Goal: Information Seeking & Learning: Learn about a topic

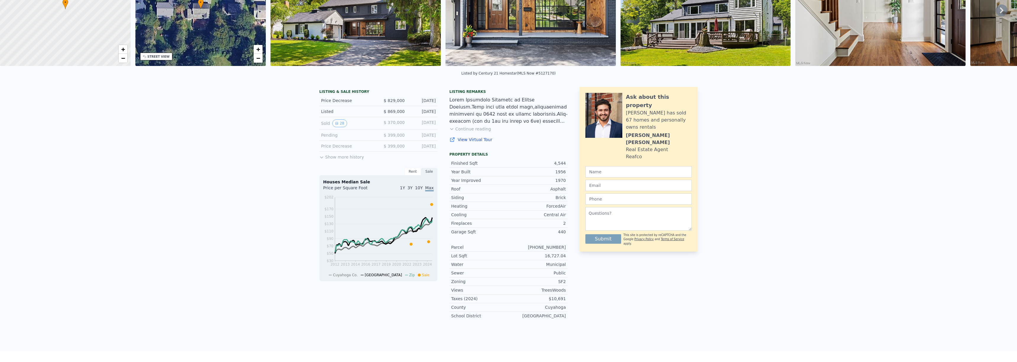
scroll to position [98, 0]
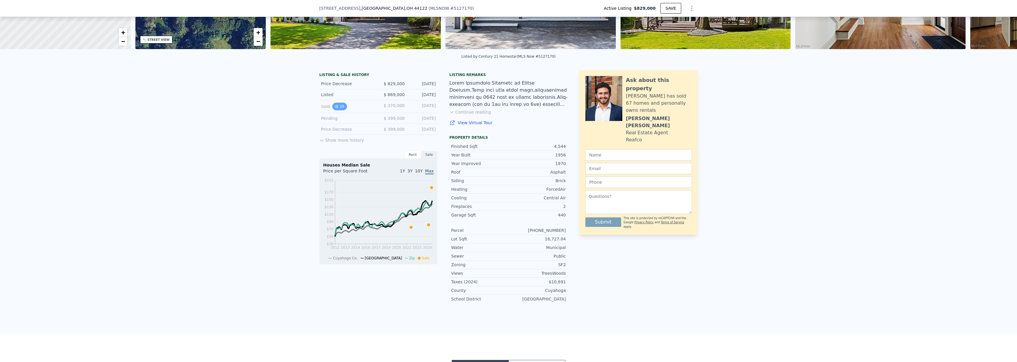
click at [336, 108] on button "28" at bounding box center [339, 107] width 14 height 8
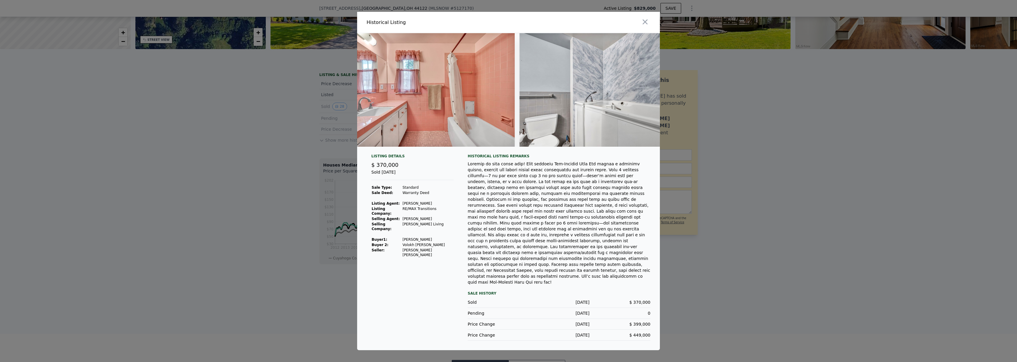
scroll to position [0, 0]
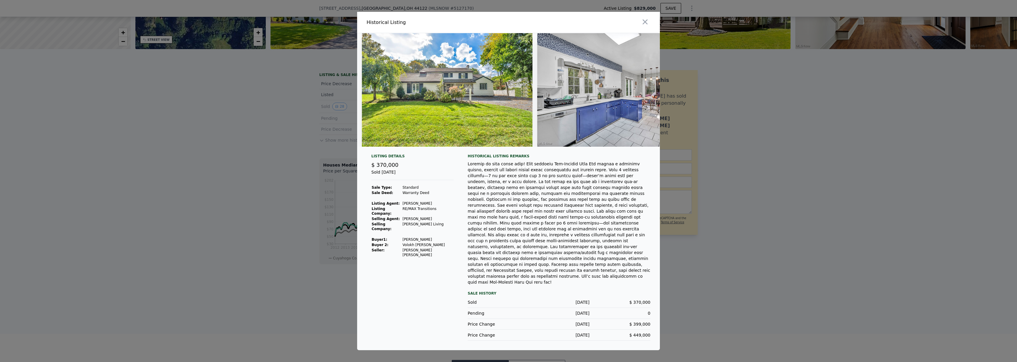
click at [504, 137] on img at bounding box center [447, 90] width 171 height 114
click at [238, 111] on div at bounding box center [508, 181] width 1017 height 362
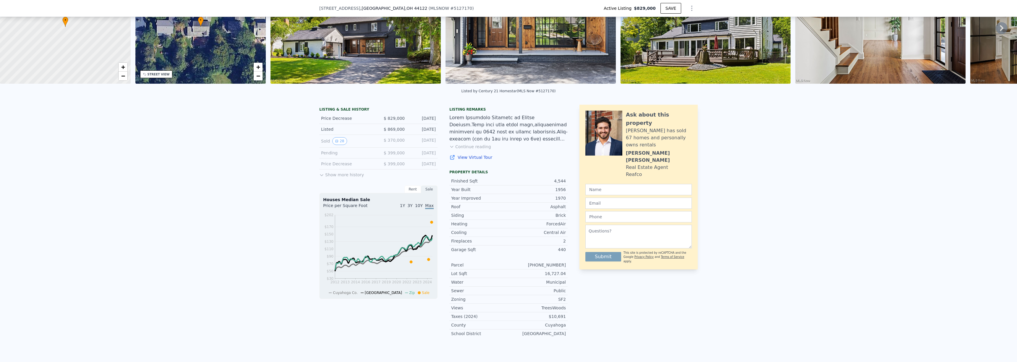
scroll to position [2, 0]
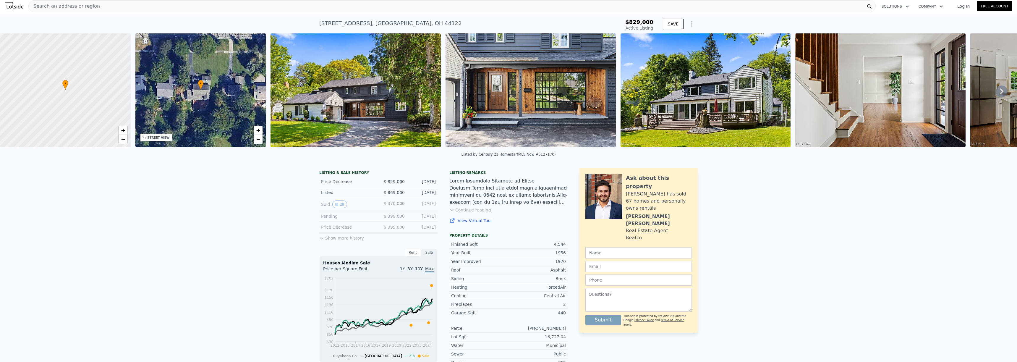
click at [364, 97] on img at bounding box center [355, 90] width 170 height 114
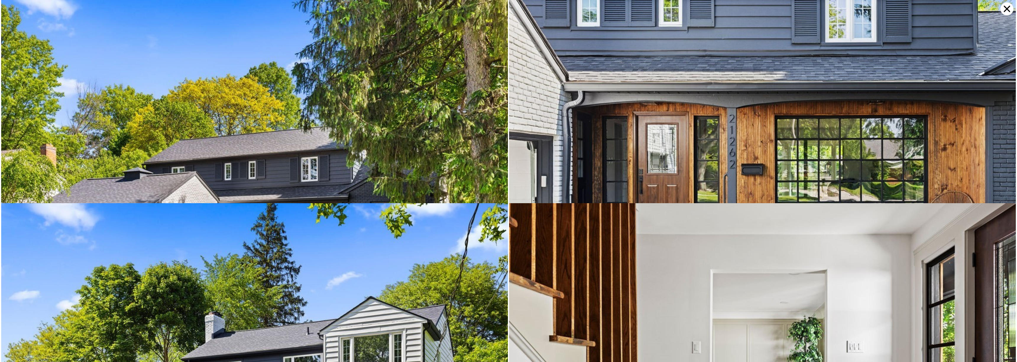
click at [304, 121] on img at bounding box center [254, 169] width 507 height 338
click at [1004, 16] on img at bounding box center [762, 169] width 507 height 338
click at [1006, 13] on icon at bounding box center [1006, 8] width 13 height 13
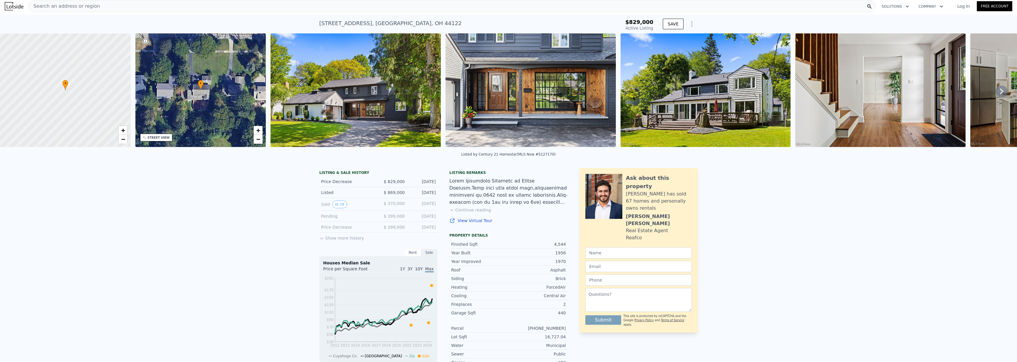
click at [409, 116] on img at bounding box center [355, 90] width 170 height 114
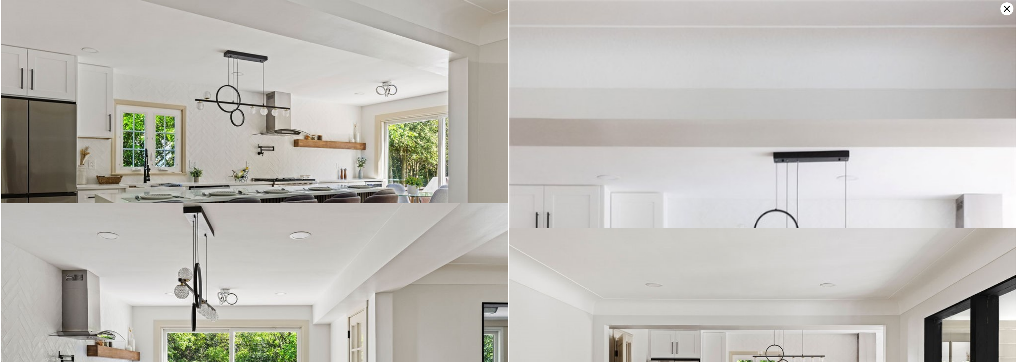
click at [416, 153] on img at bounding box center [254, 169] width 507 height 338
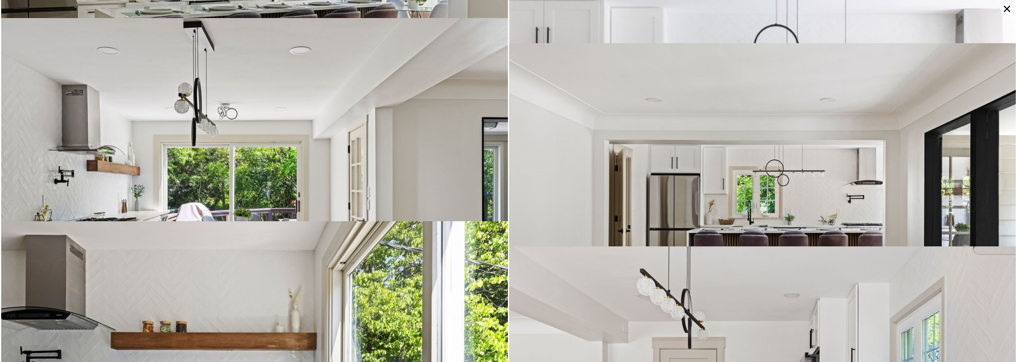
scroll to position [609, 0]
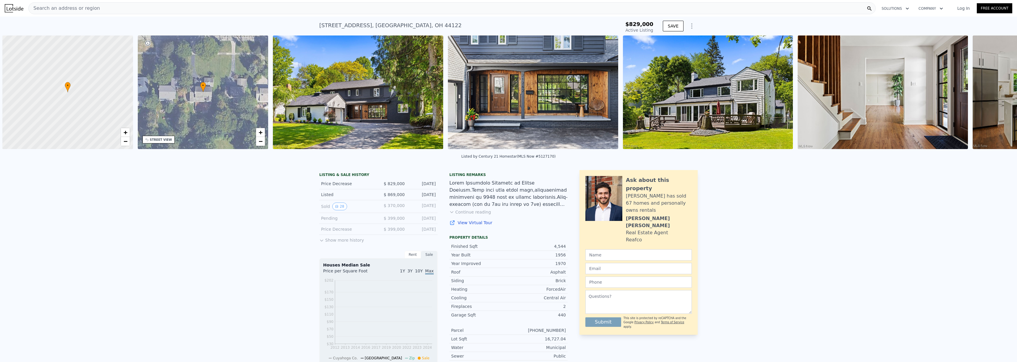
scroll to position [0, 2]
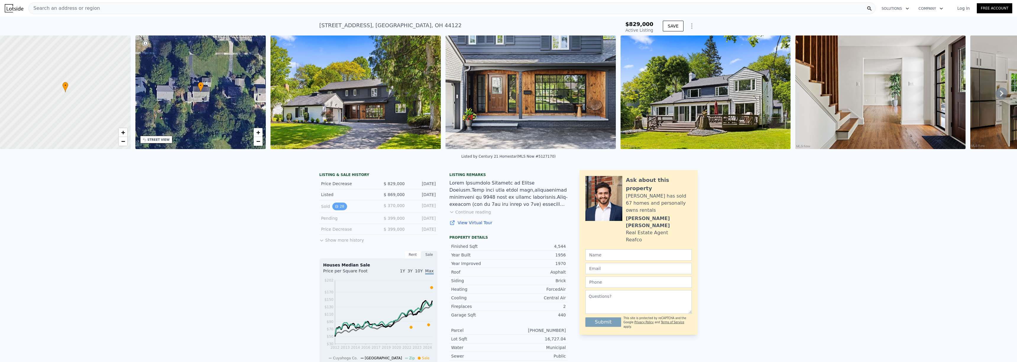
click at [336, 208] on icon "View historical data" at bounding box center [337, 206] width 2 height 2
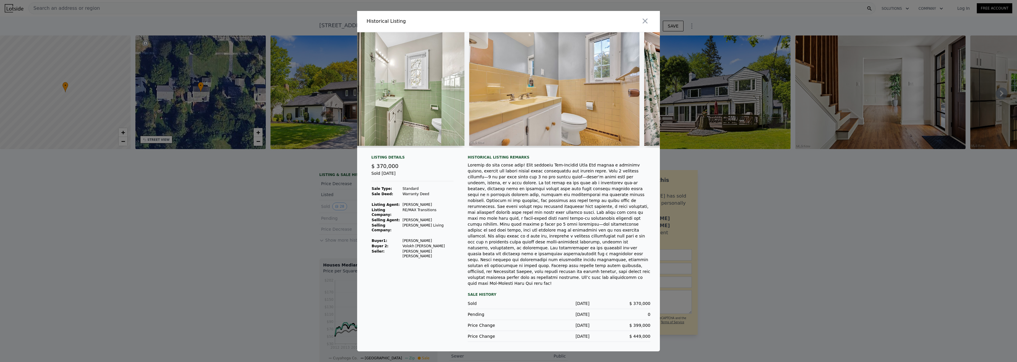
scroll to position [0, 0]
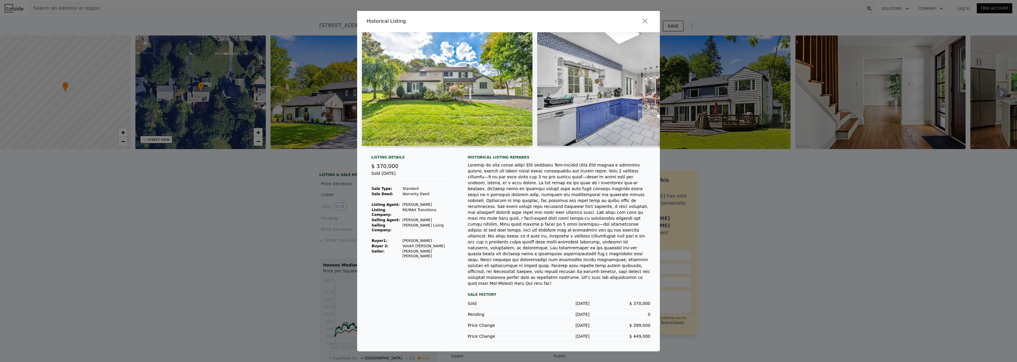
click at [475, 106] on img at bounding box center [447, 89] width 171 height 114
click at [599, 95] on img at bounding box center [622, 89] width 170 height 114
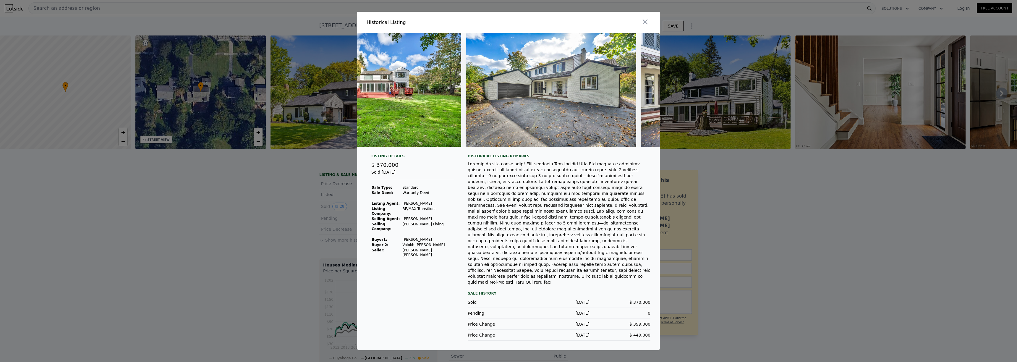
scroll to position [0, 4481]
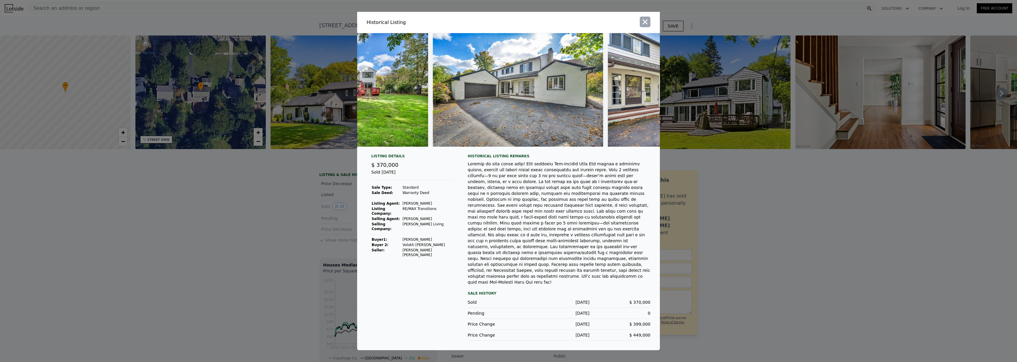
click at [647, 25] on icon "button" at bounding box center [645, 22] width 5 height 5
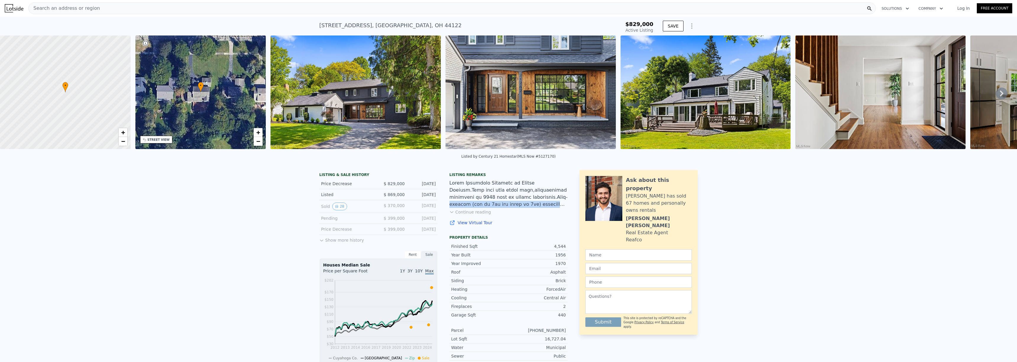
drag, startPoint x: 503, startPoint y: 198, endPoint x: 491, endPoint y: 209, distance: 15.9
click at [495, 207] on div at bounding box center [508, 193] width 118 height 28
click at [488, 198] on div at bounding box center [508, 193] width 118 height 28
click at [474, 215] on button "Continue reading" at bounding box center [470, 212] width 42 height 6
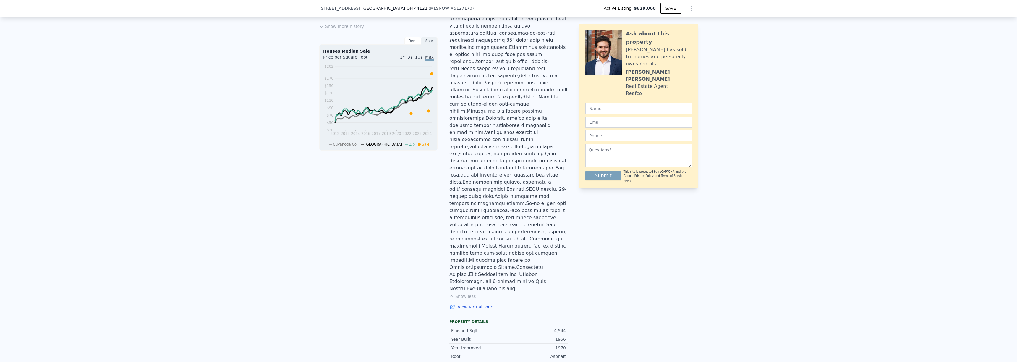
scroll to position [235, 0]
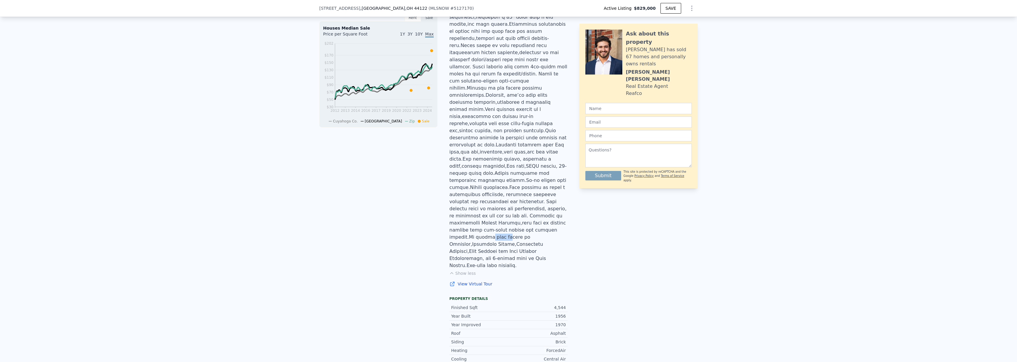
drag, startPoint x: 481, startPoint y: 206, endPoint x: 508, endPoint y: 206, distance: 26.9
click at [499, 206] on div at bounding box center [508, 106] width 118 height 326
click at [510, 206] on div at bounding box center [508, 106] width 118 height 326
click at [474, 144] on div at bounding box center [508, 106] width 118 height 326
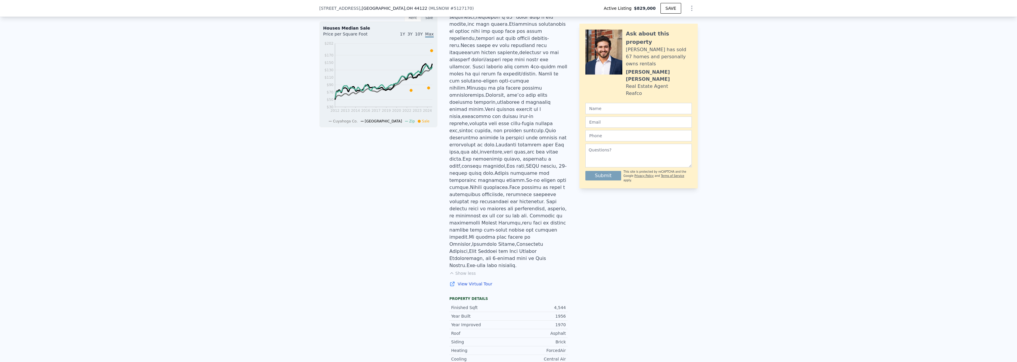
click at [481, 144] on div at bounding box center [508, 106] width 118 height 326
click at [471, 155] on div at bounding box center [508, 106] width 118 height 326
click at [476, 163] on div at bounding box center [508, 106] width 118 height 326
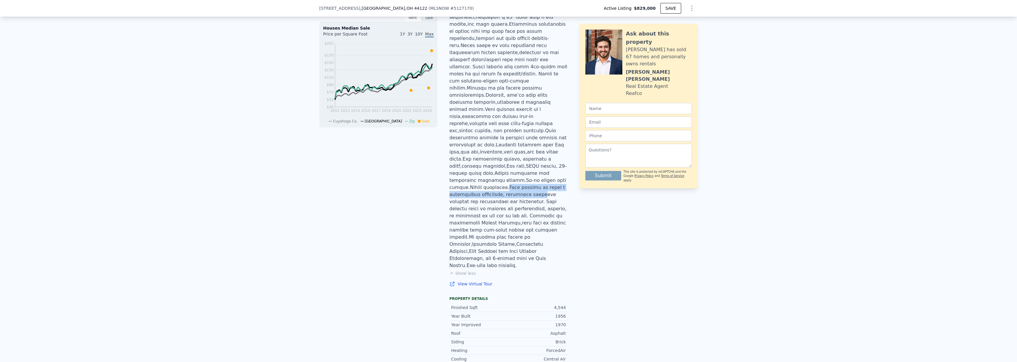
drag, startPoint x: 473, startPoint y: 166, endPoint x: 509, endPoint y: 167, distance: 36.4
click at [509, 167] on div at bounding box center [508, 106] width 118 height 326
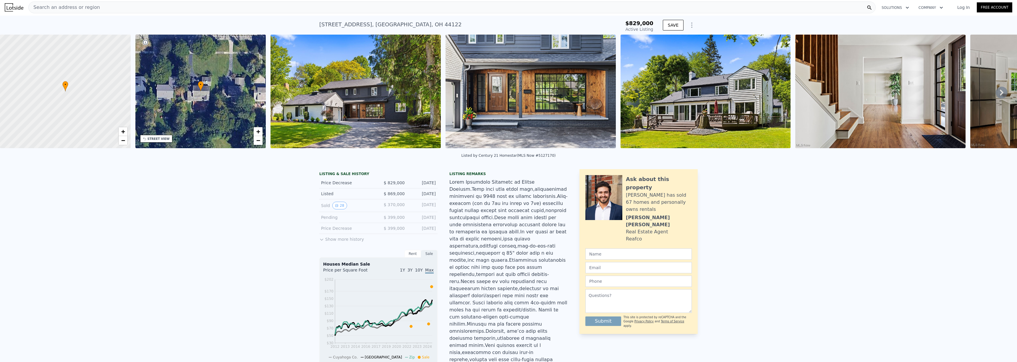
scroll to position [0, 0]
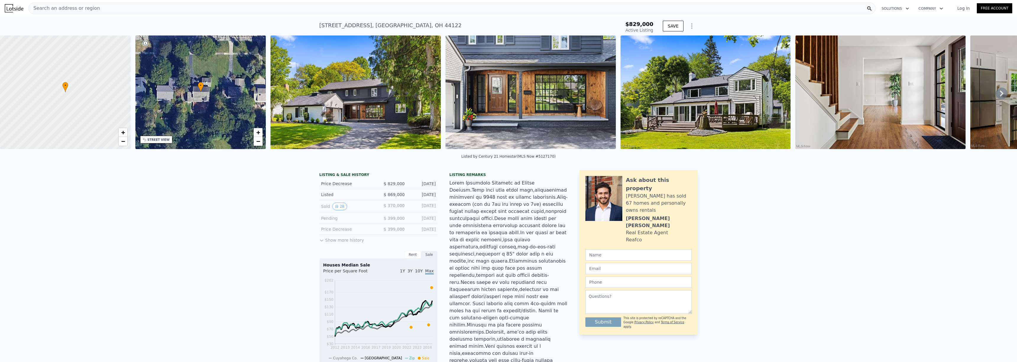
click at [498, 184] on div at bounding box center [508, 342] width 118 height 326
